Goal: Information Seeking & Learning: Check status

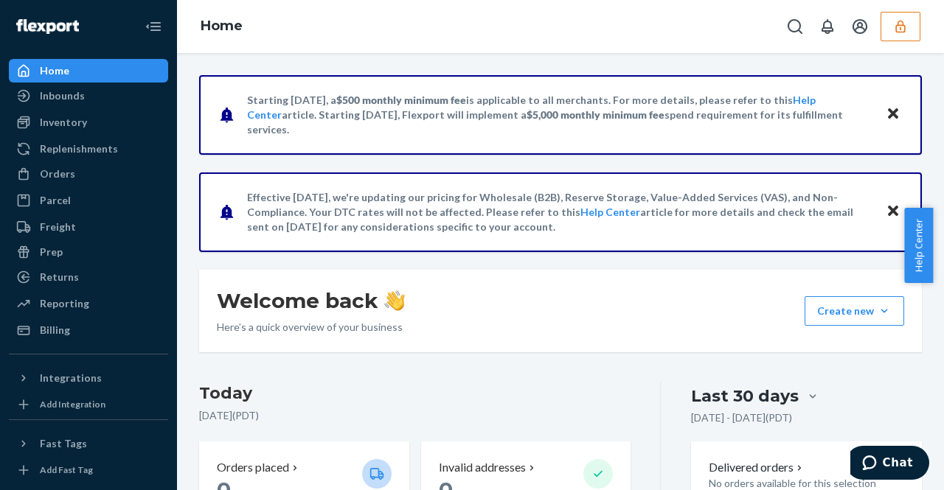
click at [904, 29] on icon "button" at bounding box center [900, 26] width 15 height 15
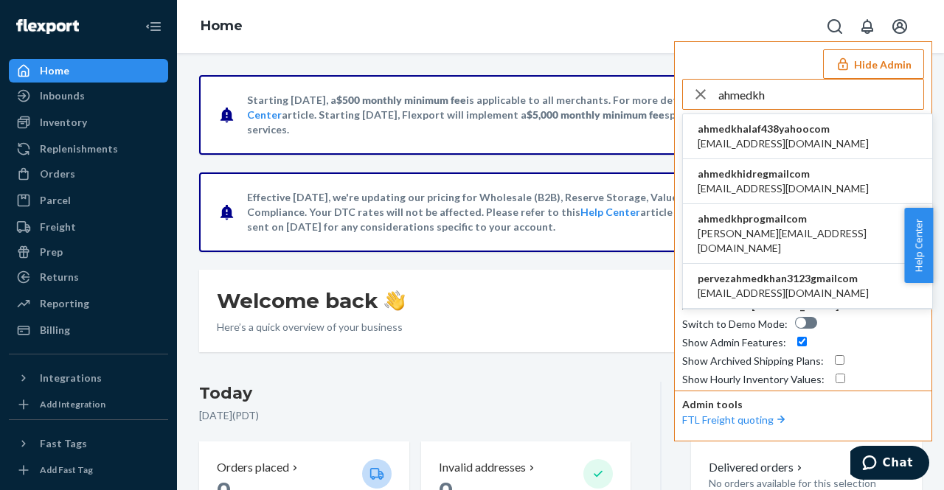
type input "ahmedkh"
drag, startPoint x: 815, startPoint y: 231, endPoint x: 697, endPoint y: 240, distance: 117.6
click at [697, 240] on li "ahmedkhprogmailcom ahmed.khpro@gmail.com" at bounding box center [807, 234] width 249 height 60
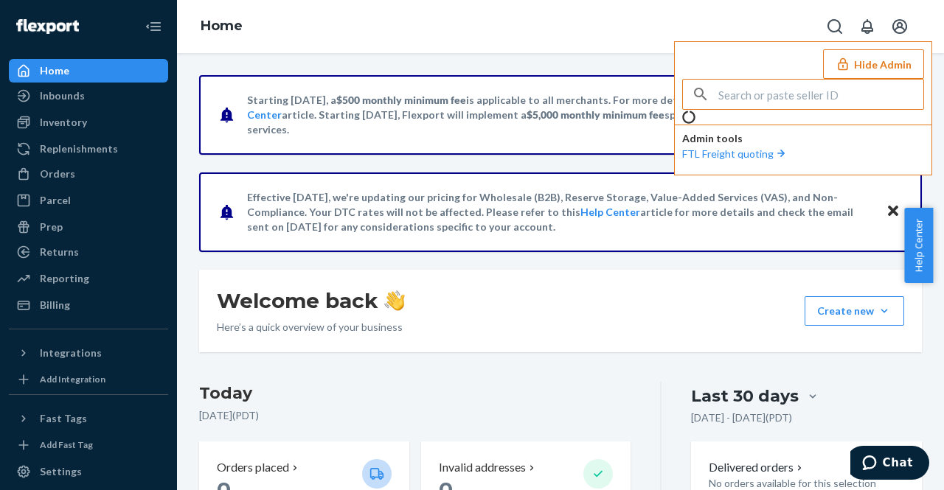
click at [770, 97] on input "text" at bounding box center [820, 94] width 205 height 29
paste input "a"
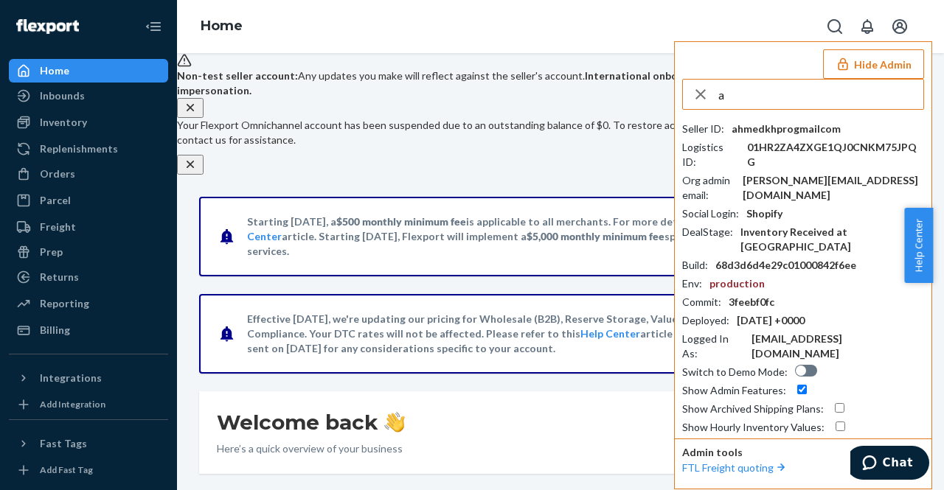
type input "am"
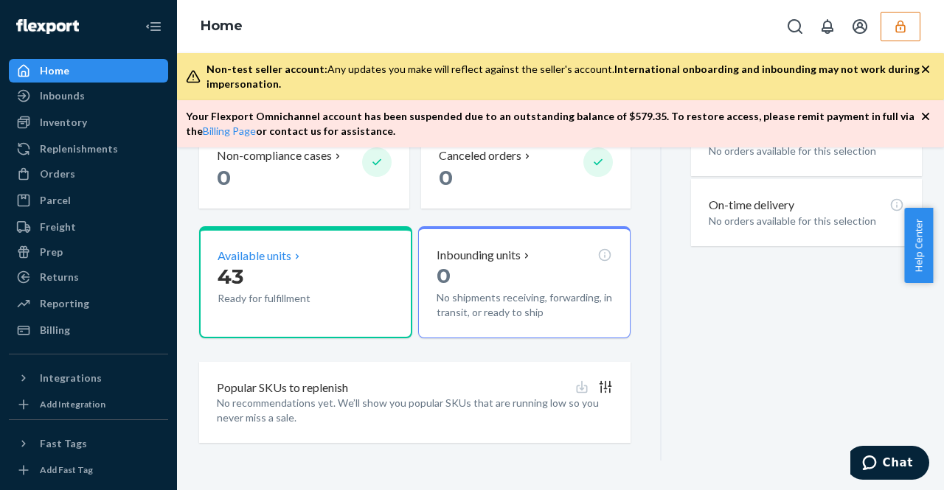
scroll to position [497, 0]
click at [289, 257] on p "Available units" at bounding box center [254, 256] width 74 height 17
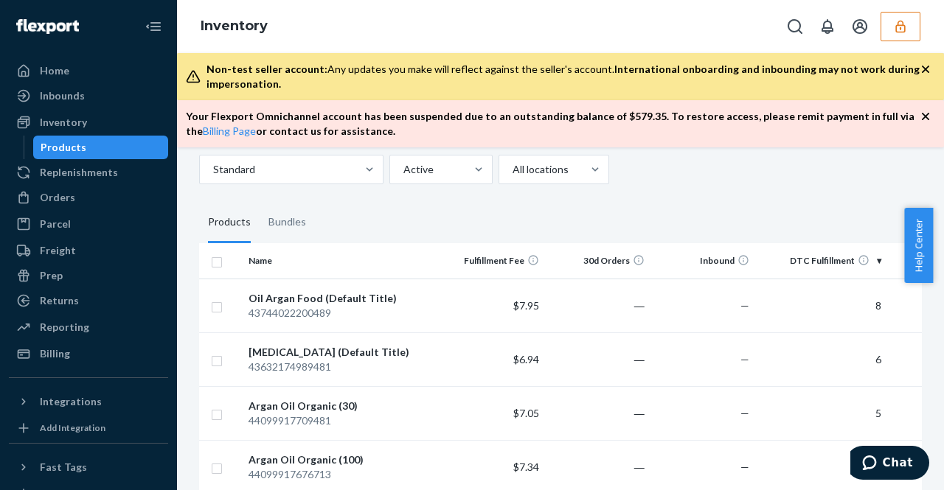
scroll to position [59, 0]
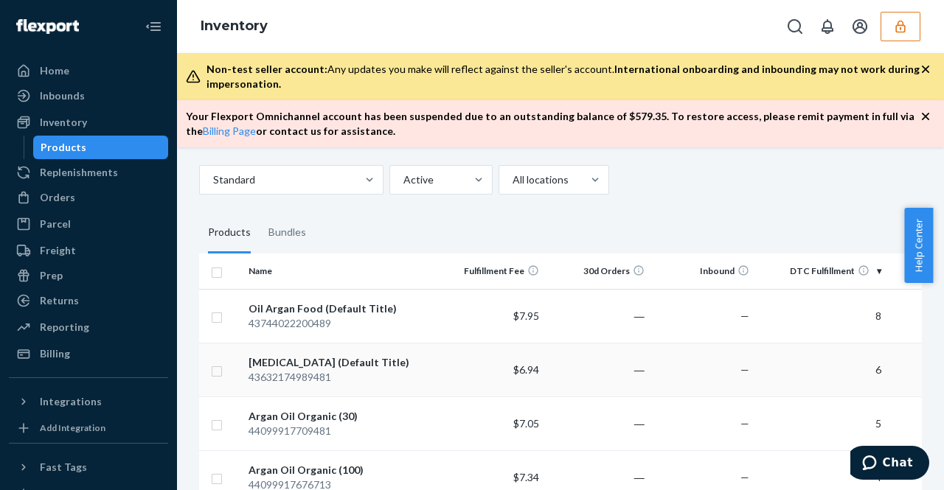
click at [313, 365] on div "[MEDICAL_DATA] (Default Title)" at bounding box center [340, 362] width 185 height 15
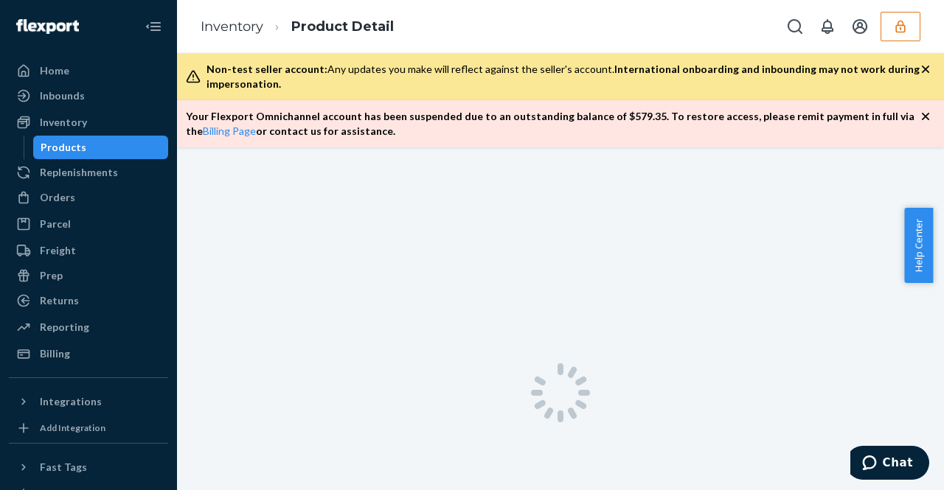
click at [423, 235] on div at bounding box center [560, 392] width 767 height 490
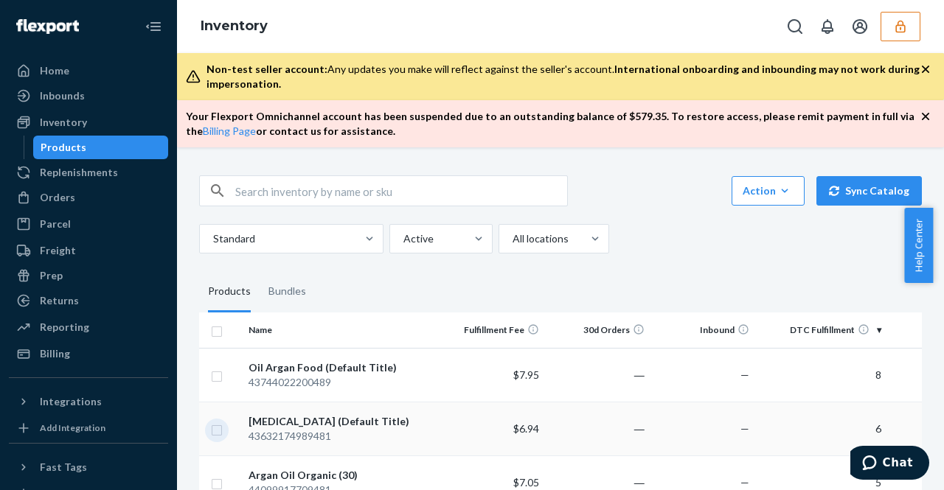
click at [219, 432] on input "checkbox" at bounding box center [217, 428] width 12 height 15
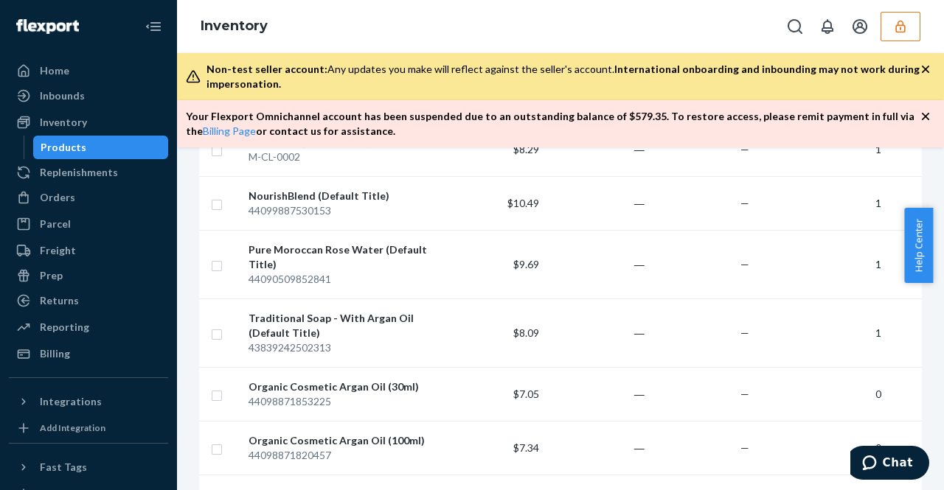
scroll to position [1361, 0]
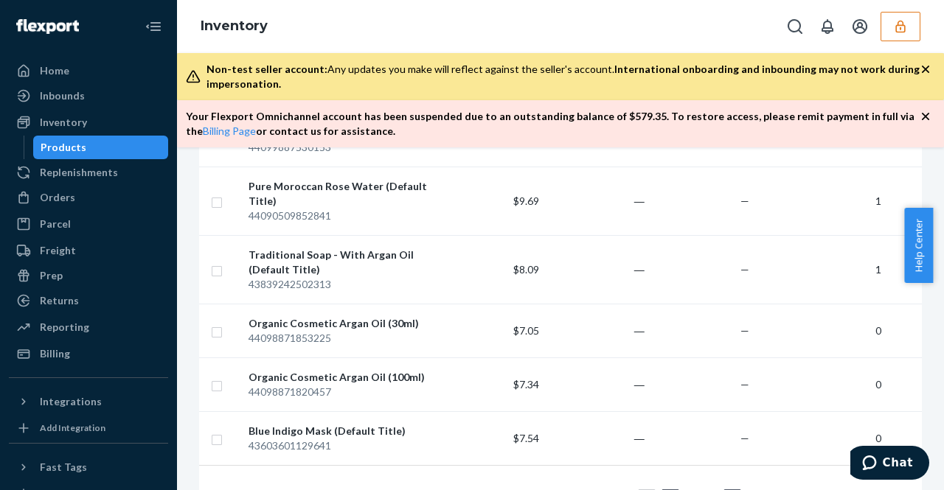
click at [926, 115] on icon "button" at bounding box center [925, 116] width 7 height 7
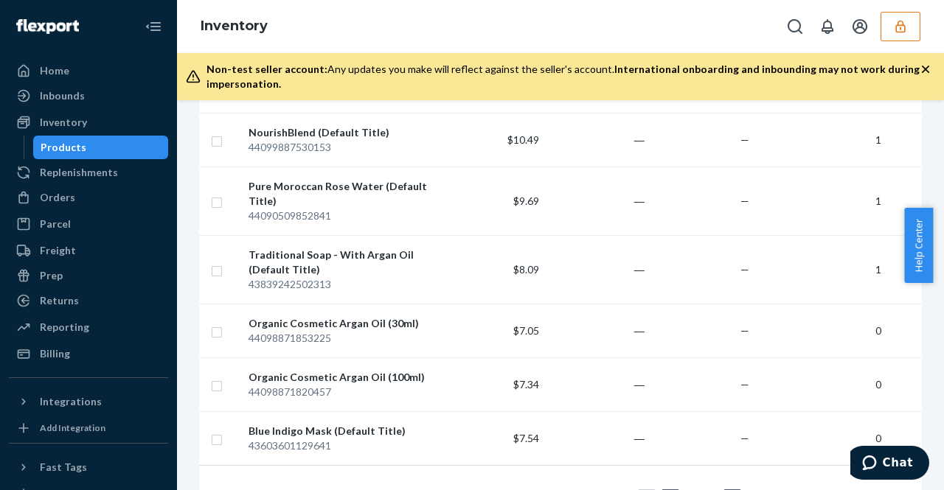
click at [925, 64] on icon "button" at bounding box center [925, 69] width 15 height 15
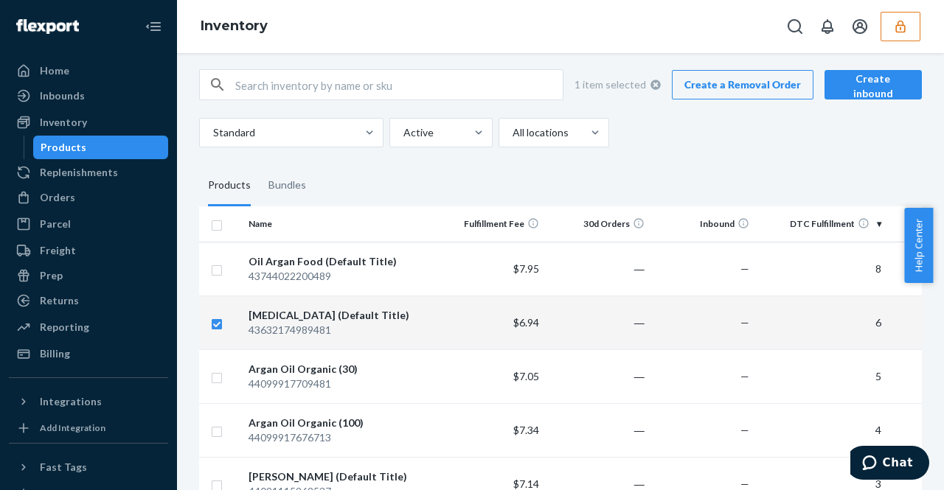
scroll to position [0, 0]
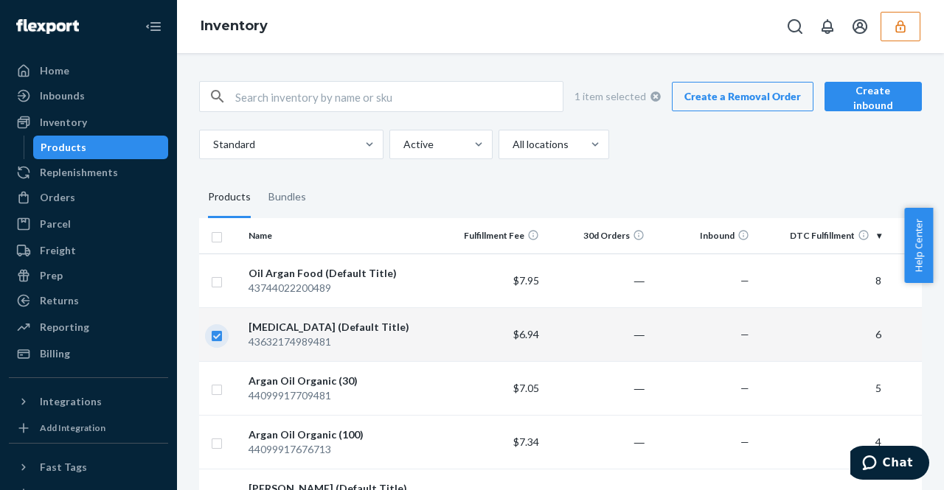
click at [218, 340] on input "checkbox" at bounding box center [217, 334] width 12 height 15
checkbox input "false"
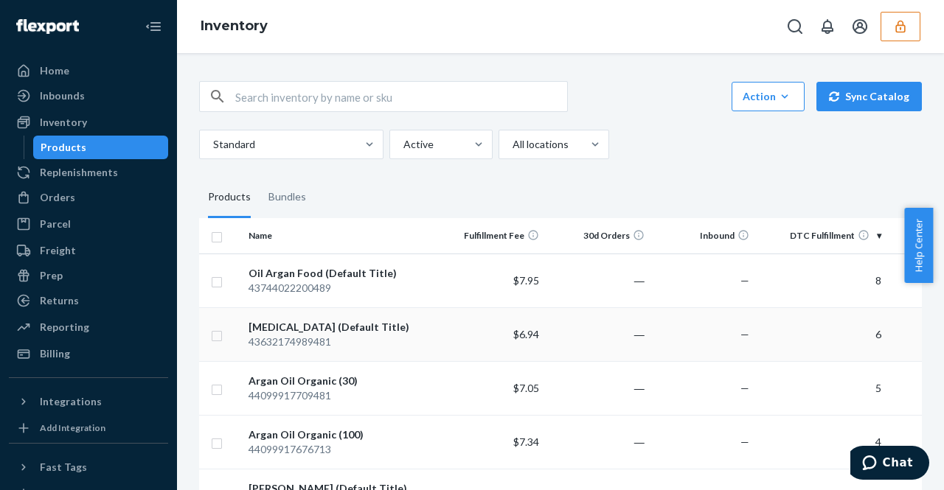
click at [285, 340] on div "43632174989481" at bounding box center [340, 342] width 185 height 15
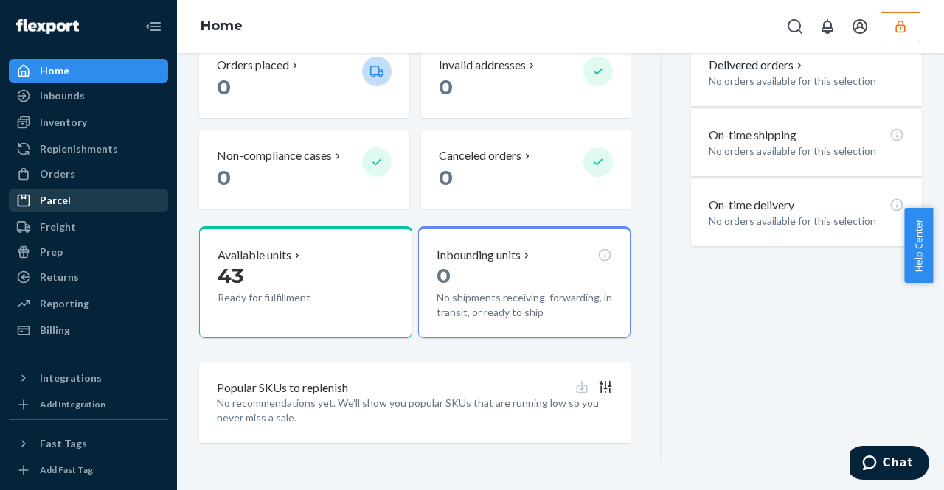
scroll to position [403, 0]
click at [898, 26] on icon "button" at bounding box center [900, 26] width 15 height 15
